Goal: Task Accomplishment & Management: Use online tool/utility

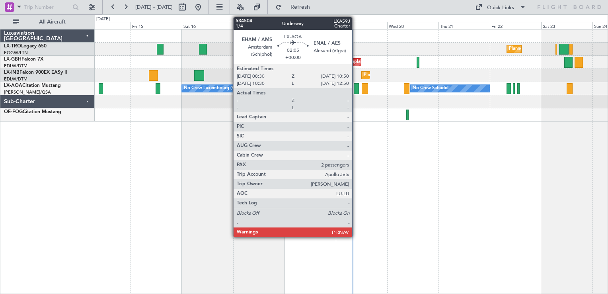
click at [356, 89] on div at bounding box center [356, 88] width 5 height 11
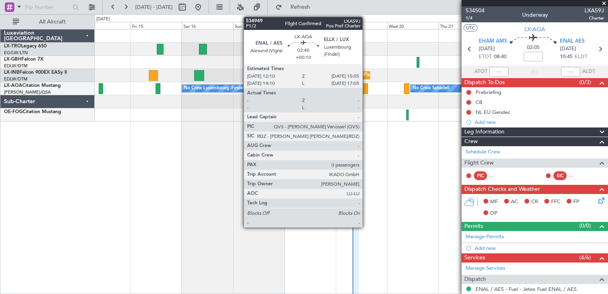
click at [366, 93] on div at bounding box center [365, 88] width 6 height 11
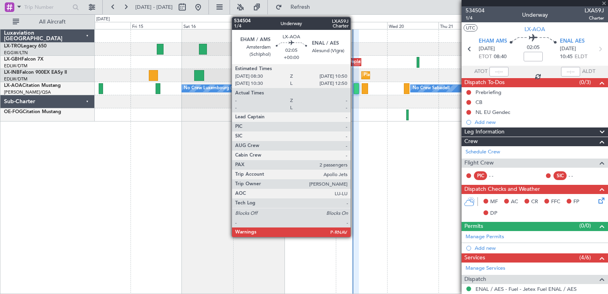
type input "+00:10"
type input "0"
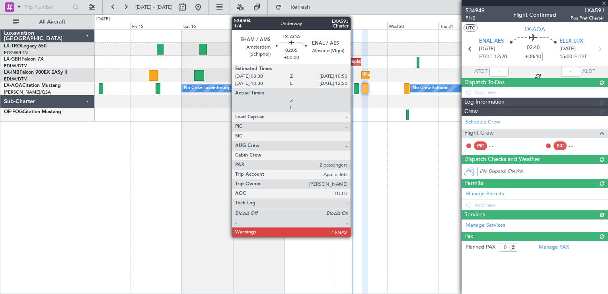
click at [354, 91] on div at bounding box center [356, 88] width 5 height 11
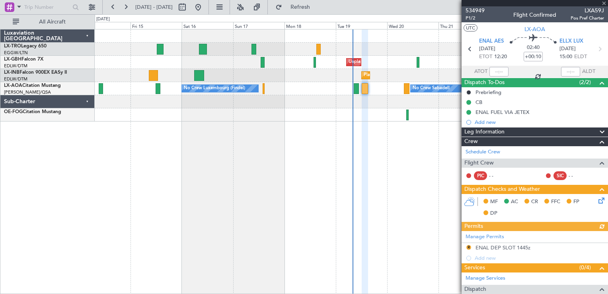
type input "2"
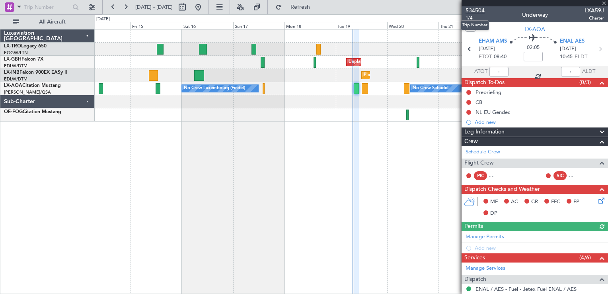
click at [478, 9] on span "534504" at bounding box center [475, 10] width 19 height 8
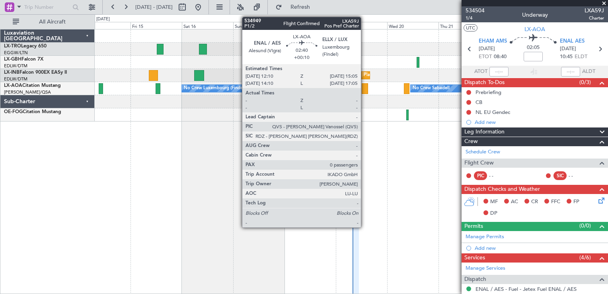
click at [365, 88] on div at bounding box center [365, 88] width 6 height 11
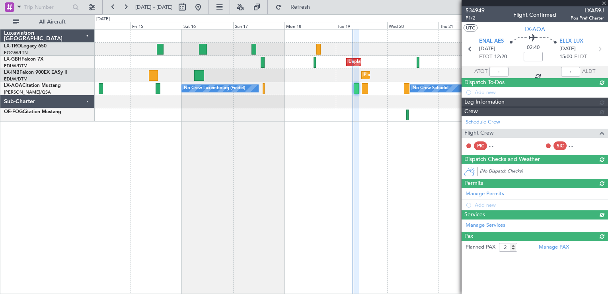
type input "+00:10"
type input "0"
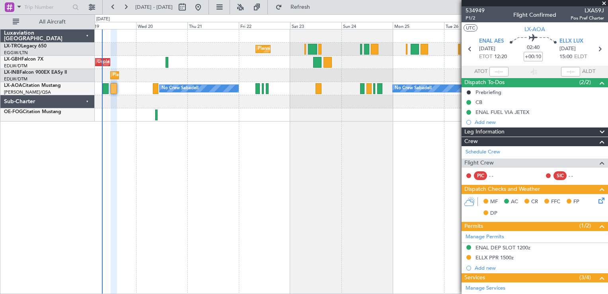
click at [150, 173] on div "Planned Maint [GEOGRAPHIC_DATA] ([GEOGRAPHIC_DATA]) Unplanned Maint [GEOGRAPHIC…" at bounding box center [352, 161] width 514 height 265
